Goal: Task Accomplishment & Management: Use online tool/utility

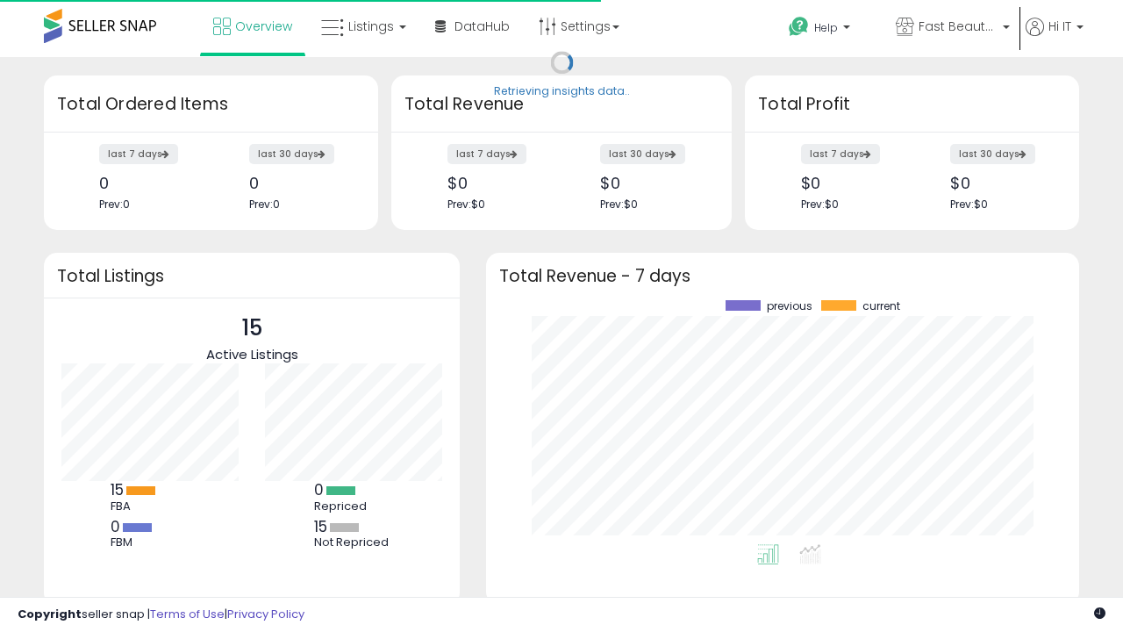
scroll to position [244, 558]
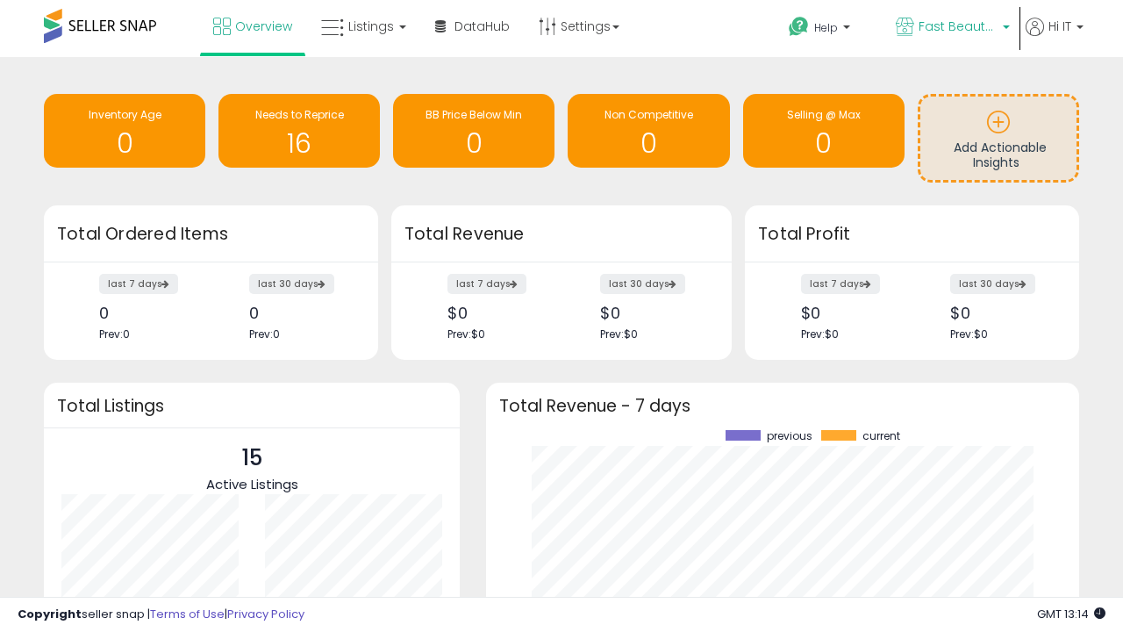
click at [951, 28] on span "Fast Beauty ([GEOGRAPHIC_DATA])" at bounding box center [958, 27] width 79 height 18
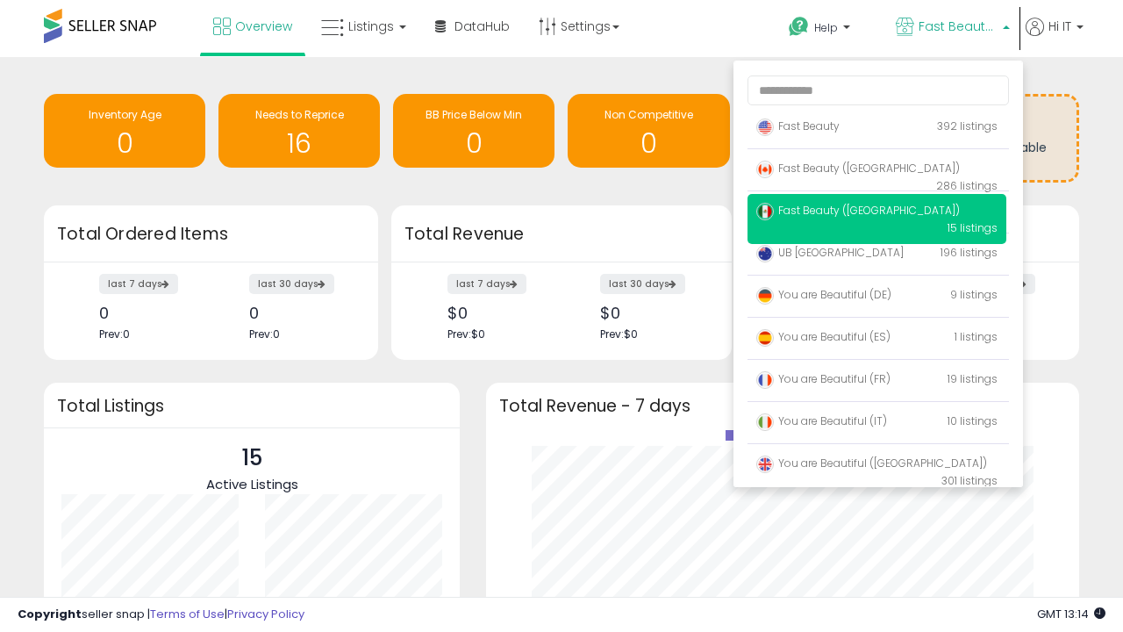
click at [877, 213] on span "Fast Beauty ([GEOGRAPHIC_DATA])" at bounding box center [858, 210] width 204 height 15
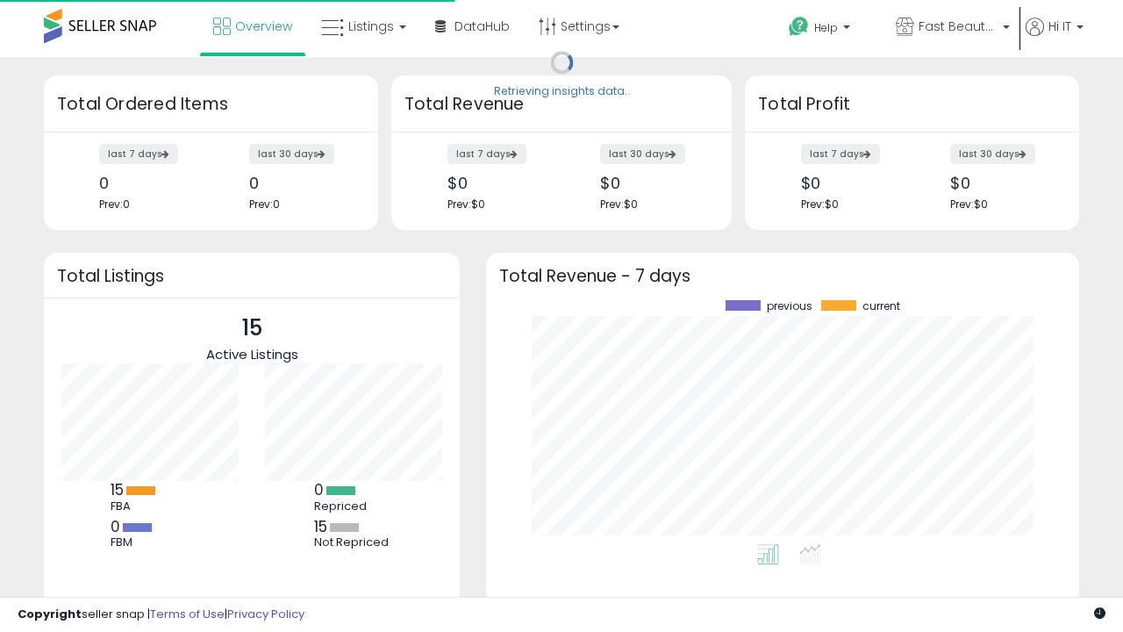
scroll to position [244, 558]
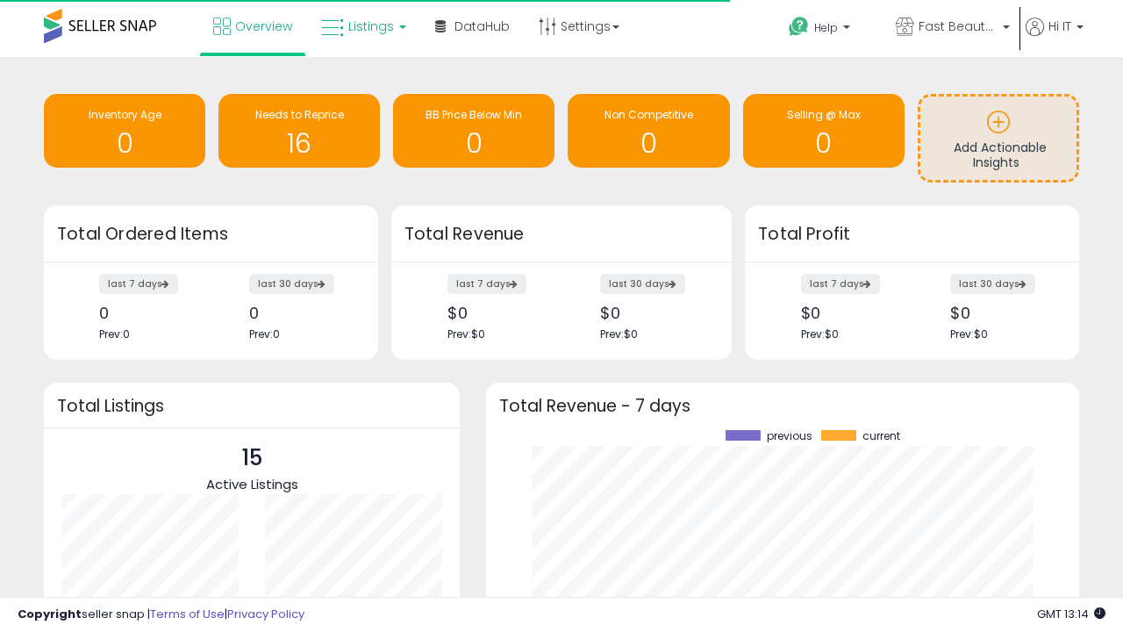
click at [361, 26] on span "Listings" at bounding box center [371, 27] width 46 height 18
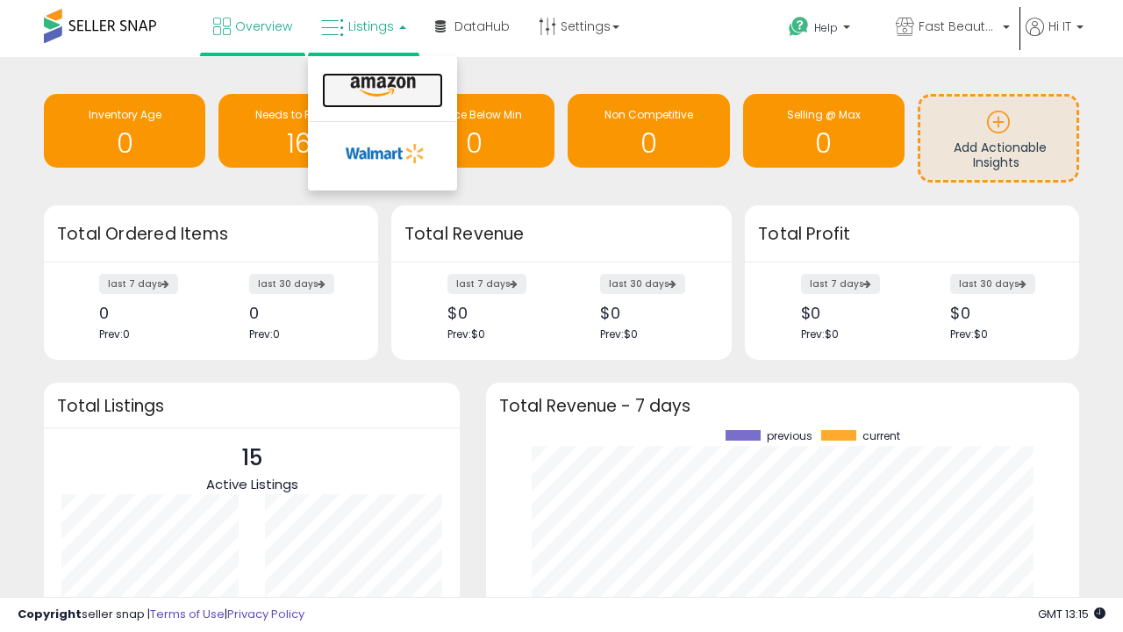
click at [381, 87] on icon at bounding box center [383, 86] width 76 height 23
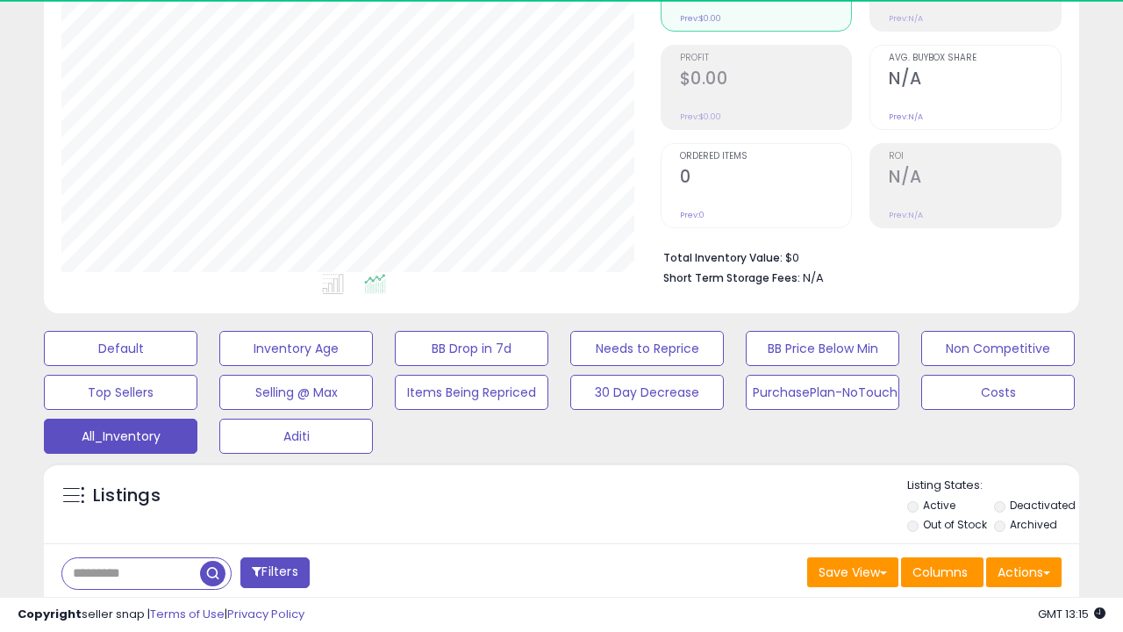
scroll to position [360, 598]
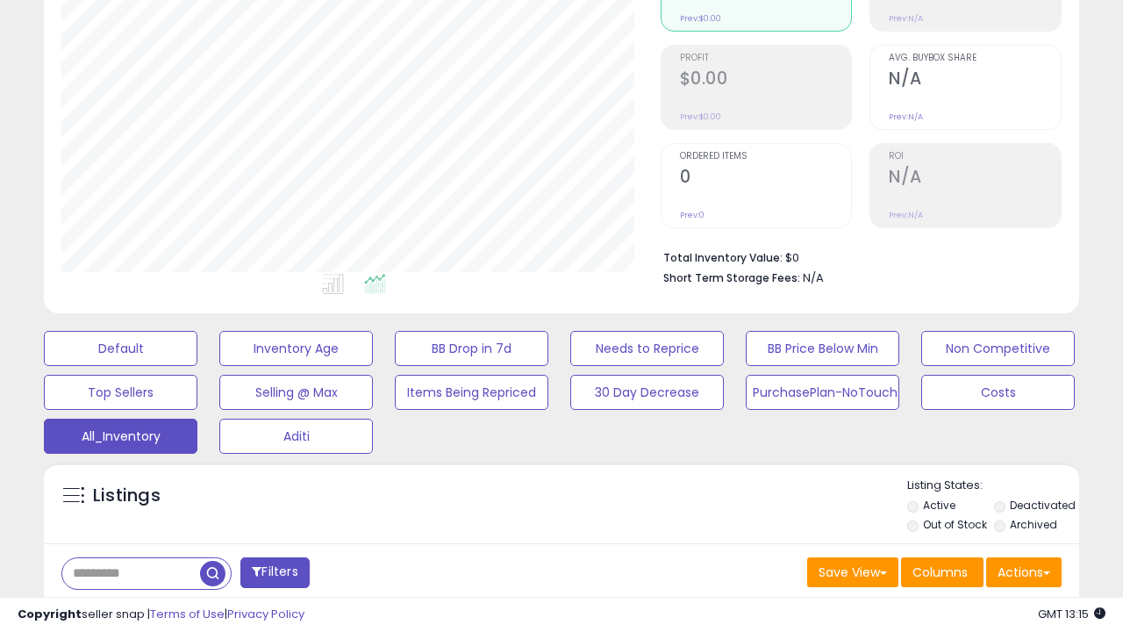
click at [125, 610] on span "Last 30 Days" at bounding box center [127, 619] width 76 height 18
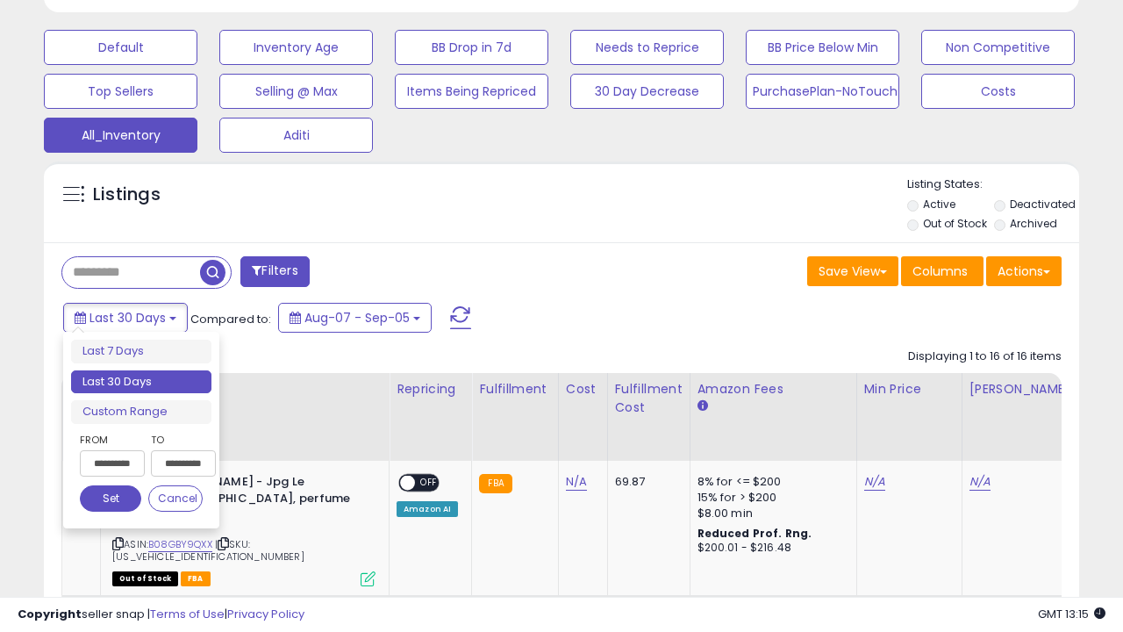
click at [141, 382] on li "Last 30 Days" at bounding box center [141, 382] width 140 height 24
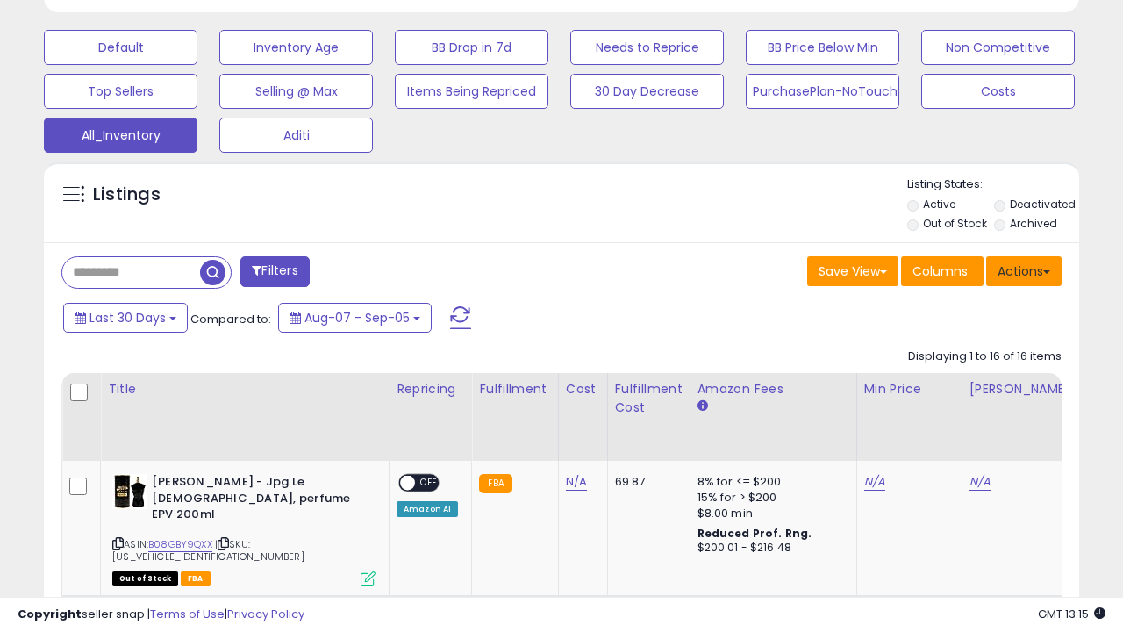
click at [1024, 269] on button "Actions" at bounding box center [1023, 271] width 75 height 30
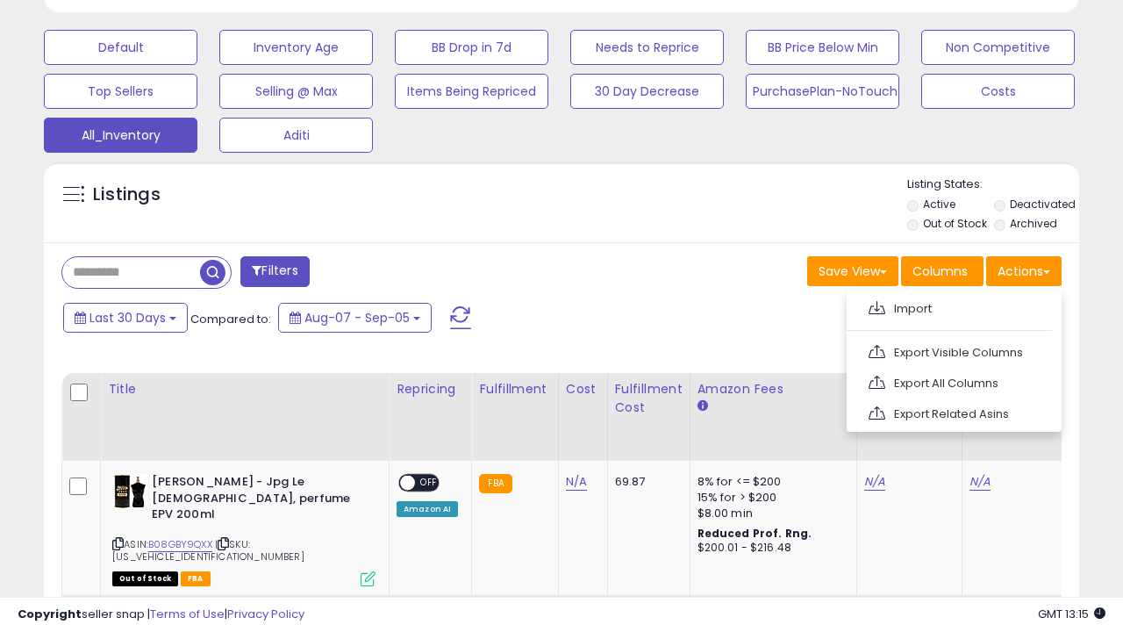
click at [952, 381] on link "Export All Columns" at bounding box center [952, 382] width 192 height 27
